Goal: Communication & Community: Answer question/provide support

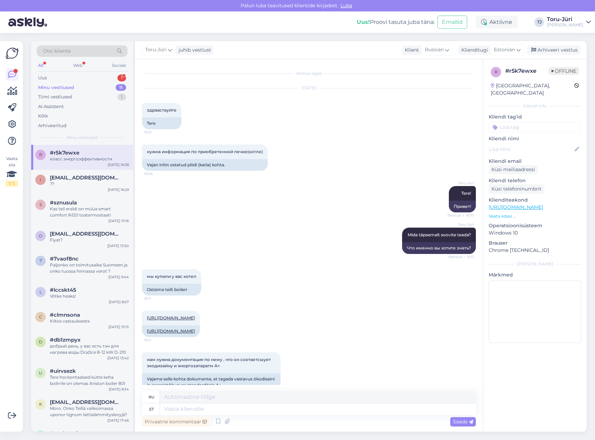
scroll to position [104, 0]
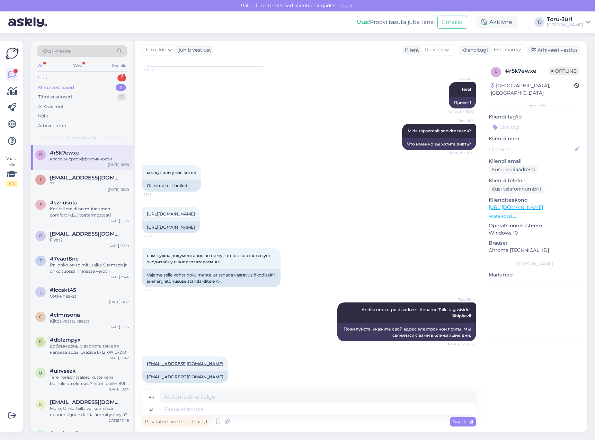
click at [91, 77] on div "Uus 1" at bounding box center [82, 78] width 91 height 10
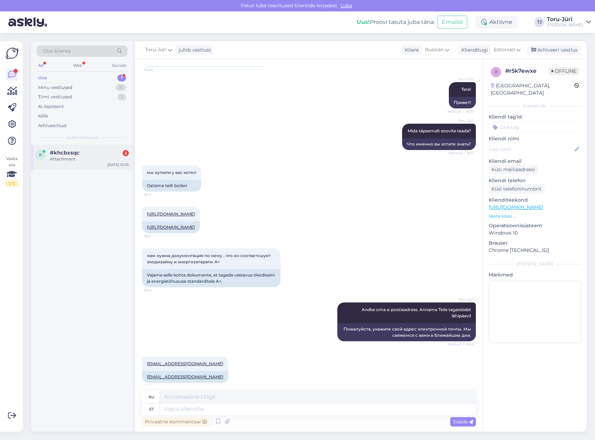
click at [78, 156] on div "Attachment" at bounding box center [89, 159] width 79 height 6
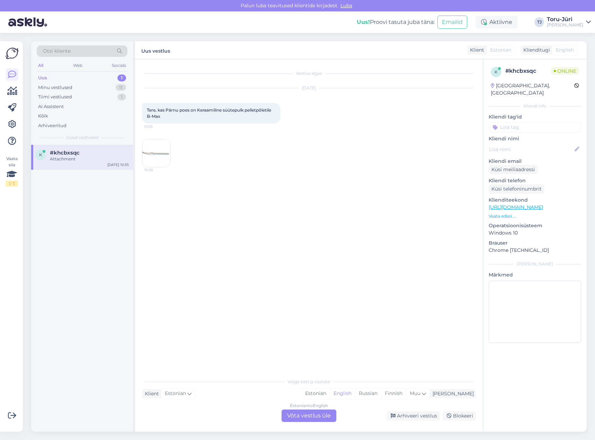
drag, startPoint x: 319, startPoint y: 413, endPoint x: 315, endPoint y: 410, distance: 4.9
click at [319, 414] on div "Estonian to English Võta vestlus üle" at bounding box center [308, 415] width 55 height 12
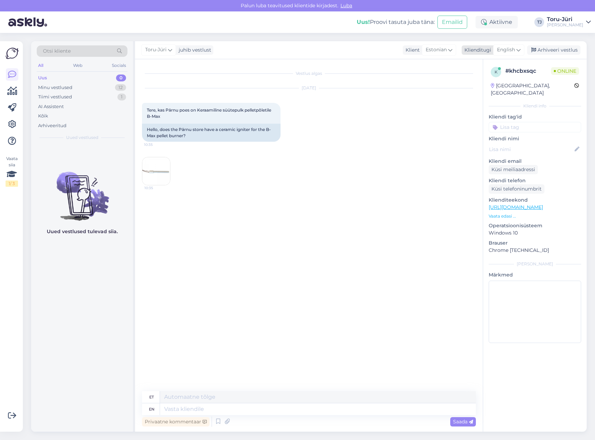
click at [515, 50] on span "English" at bounding box center [506, 50] width 18 height 8
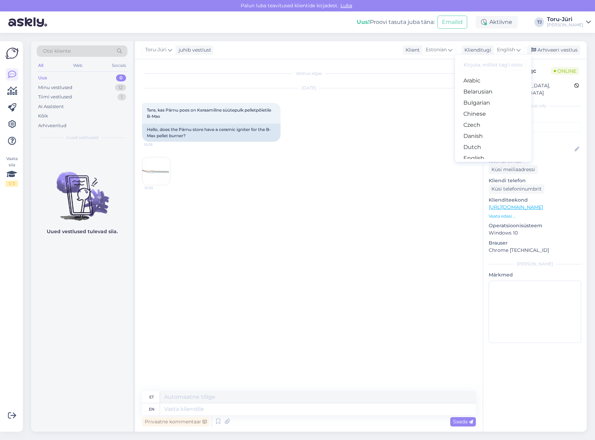
click at [490, 164] on link "Estonian" at bounding box center [493, 169] width 76 height 11
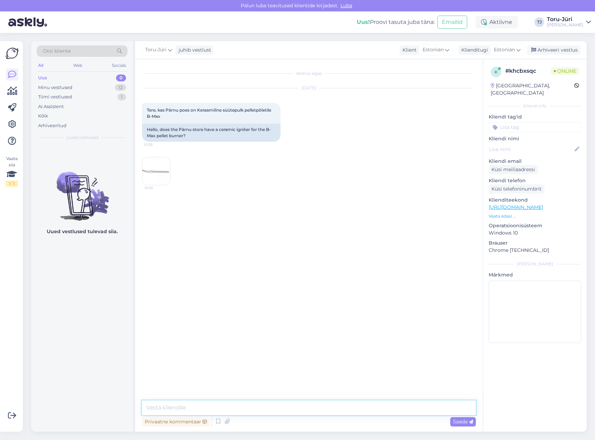
click at [225, 404] on textarea at bounding box center [309, 407] width 334 height 15
type textarea "Tere!"
type textarea "Üks moment palun"
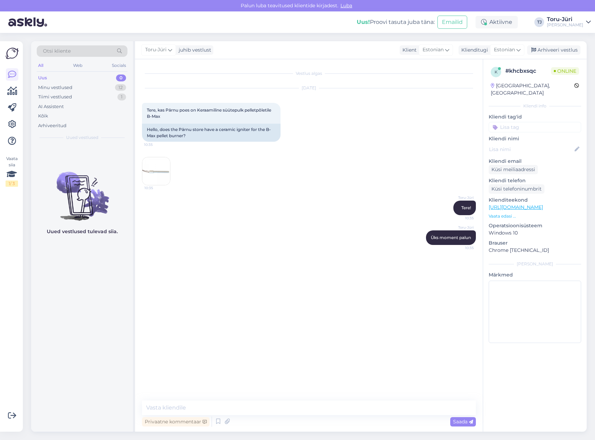
click at [158, 170] on img at bounding box center [156, 171] width 28 height 28
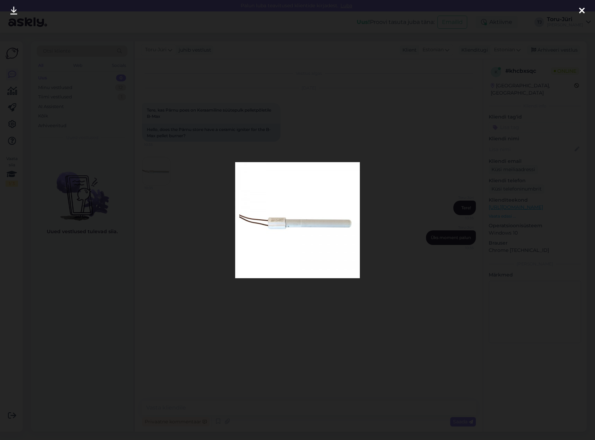
click at [581, 10] on icon at bounding box center [582, 11] width 6 height 9
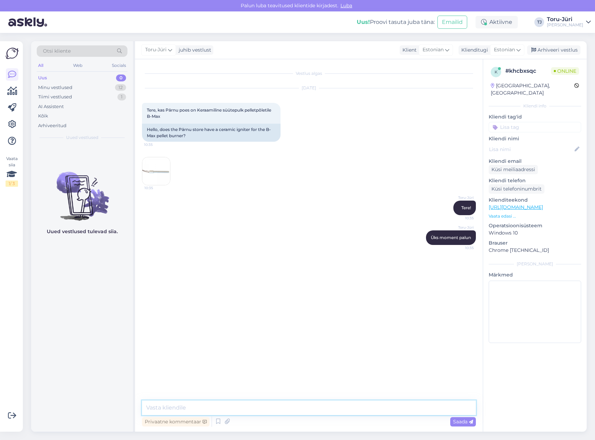
click at [295, 404] on textarea at bounding box center [309, 407] width 334 height 15
type textarea "Hetkel on see saadaval [GEOGRAPHIC_DATA], [GEOGRAPHIC_DATA], [GEOGRAPHIC_DATA] …"
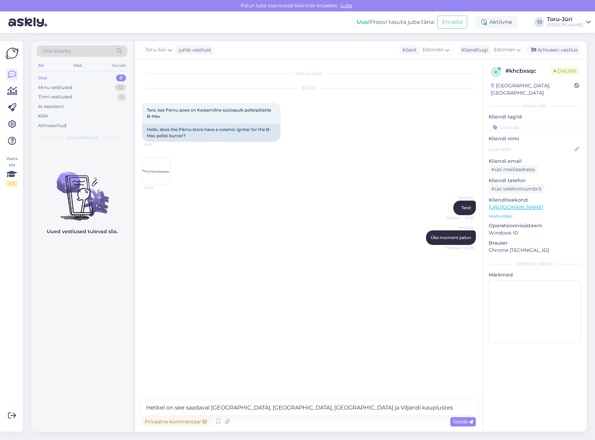
click at [543, 204] on link "[URL][DOMAIN_NAME]" at bounding box center [516, 207] width 54 height 6
click at [348, 405] on textarea "Hetkel on see saadaval [GEOGRAPHIC_DATA], [GEOGRAPHIC_DATA], [GEOGRAPHIC_DATA] …" at bounding box center [309, 407] width 334 height 15
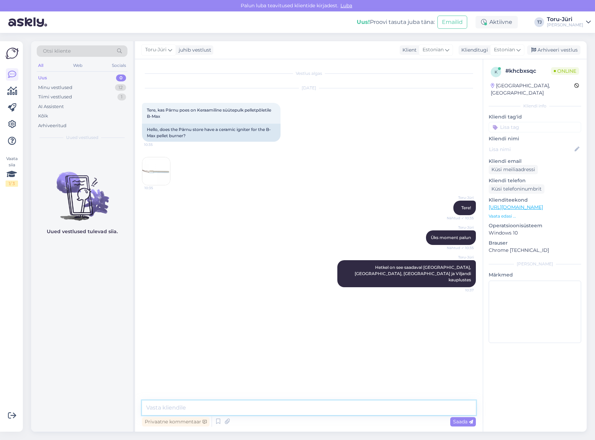
click at [403, 408] on textarea at bounding box center [309, 407] width 334 height 15
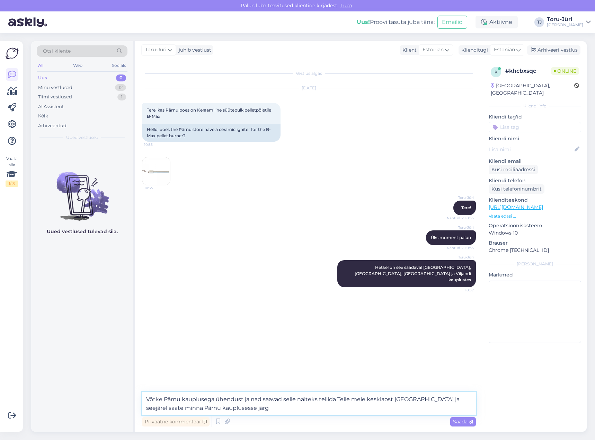
type textarea "Võtke Pärnu kauplusega ühendust ja nad saavad selle näiteks tellida Teile meie …"
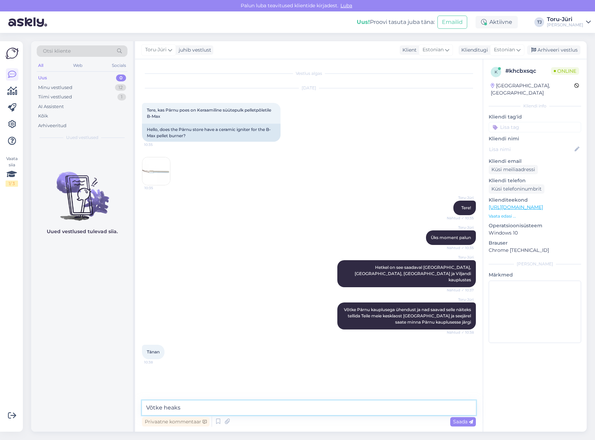
type textarea "Võtke heaks!"
